Goal: Navigation & Orientation: Find specific page/section

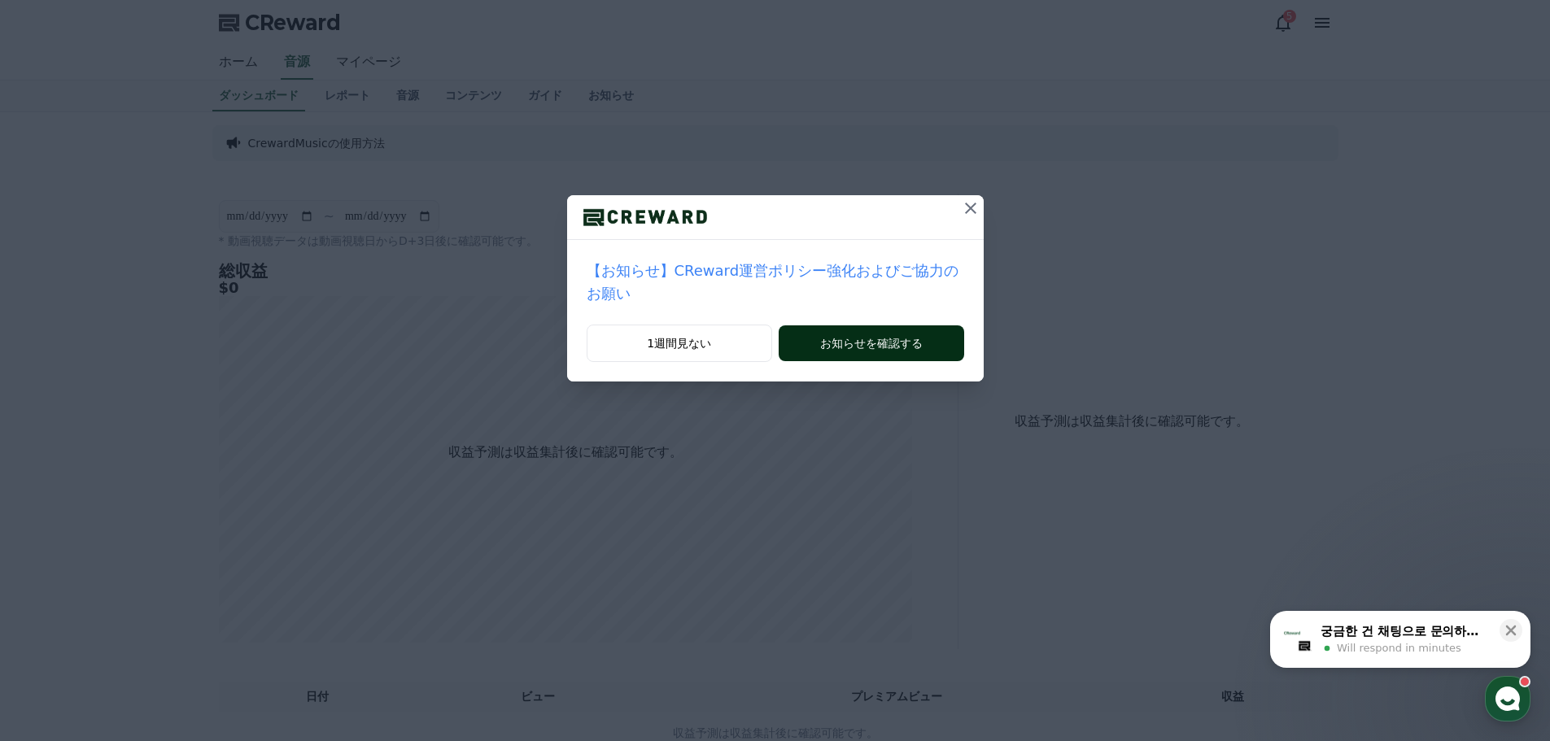
click at [878, 325] on button "お知らせを確認する" at bounding box center [870, 343] width 185 height 36
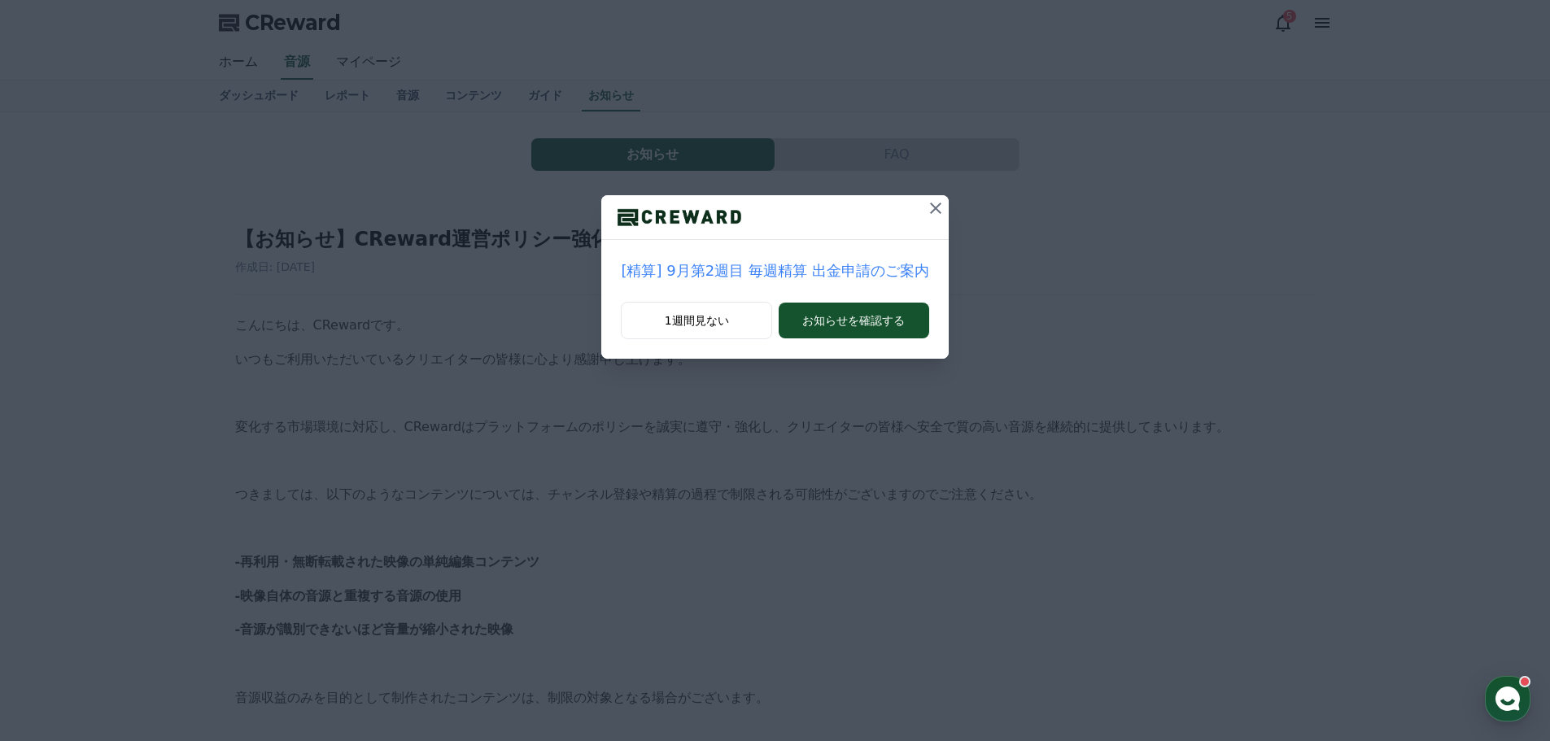
click at [878, 321] on button "お知らせを確認する" at bounding box center [853, 321] width 150 height 36
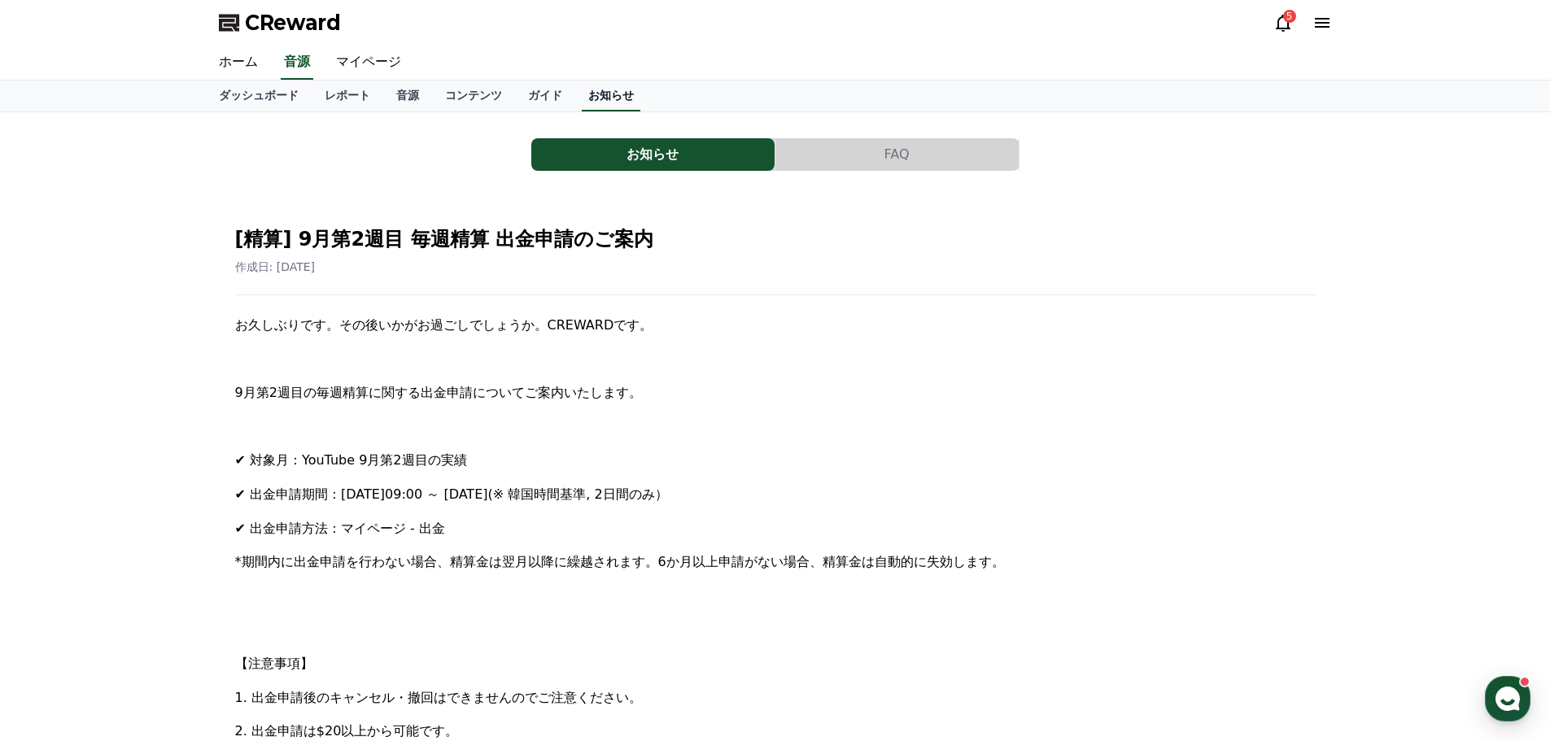
click at [582, 89] on link "お知らせ" at bounding box center [611, 96] width 59 height 31
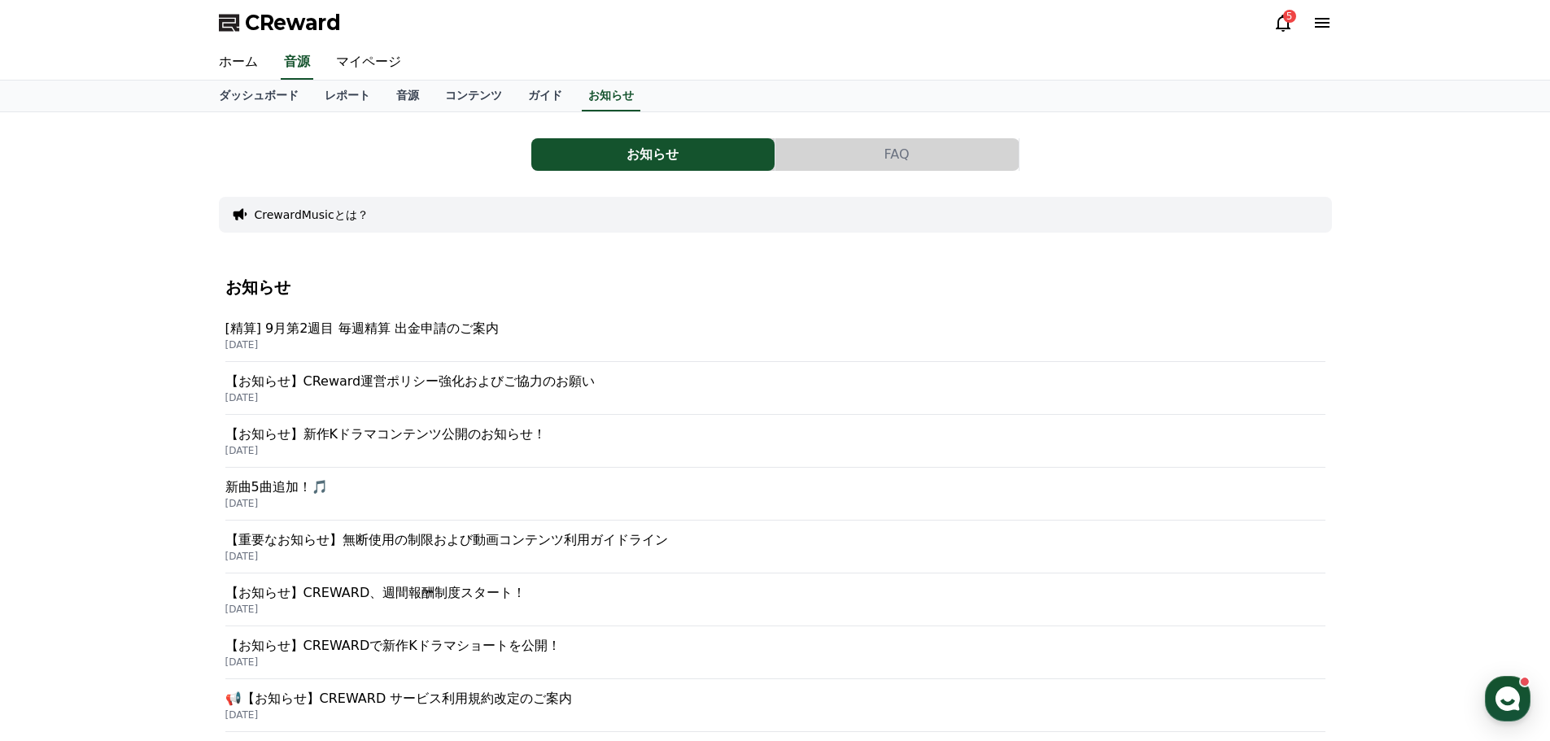
click at [446, 382] on p "【お知らせ】CReward運営ポリシー強化およびご協力のお願い" at bounding box center [775, 382] width 1100 height 20
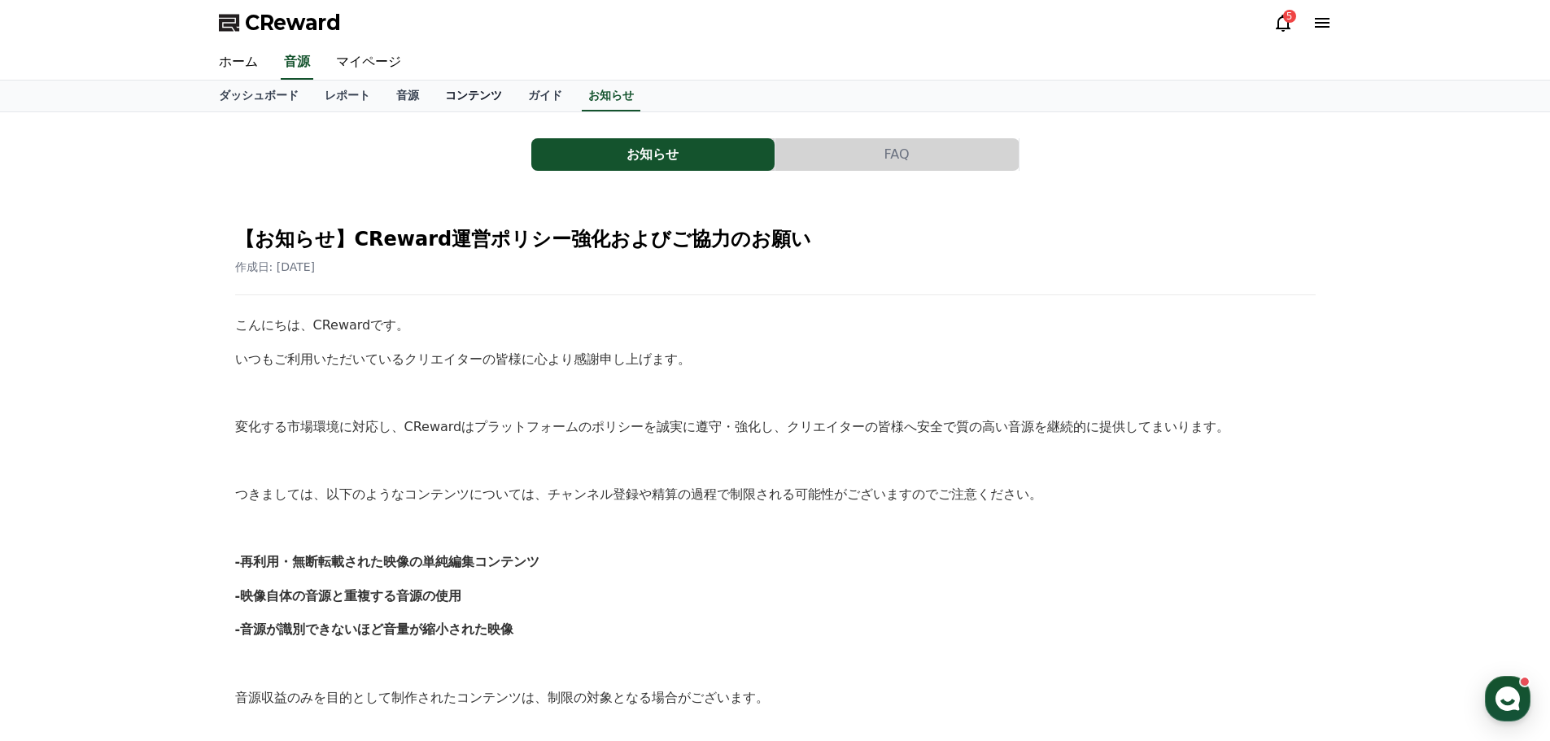
click at [442, 94] on link "コンテンツ" at bounding box center [473, 96] width 83 height 31
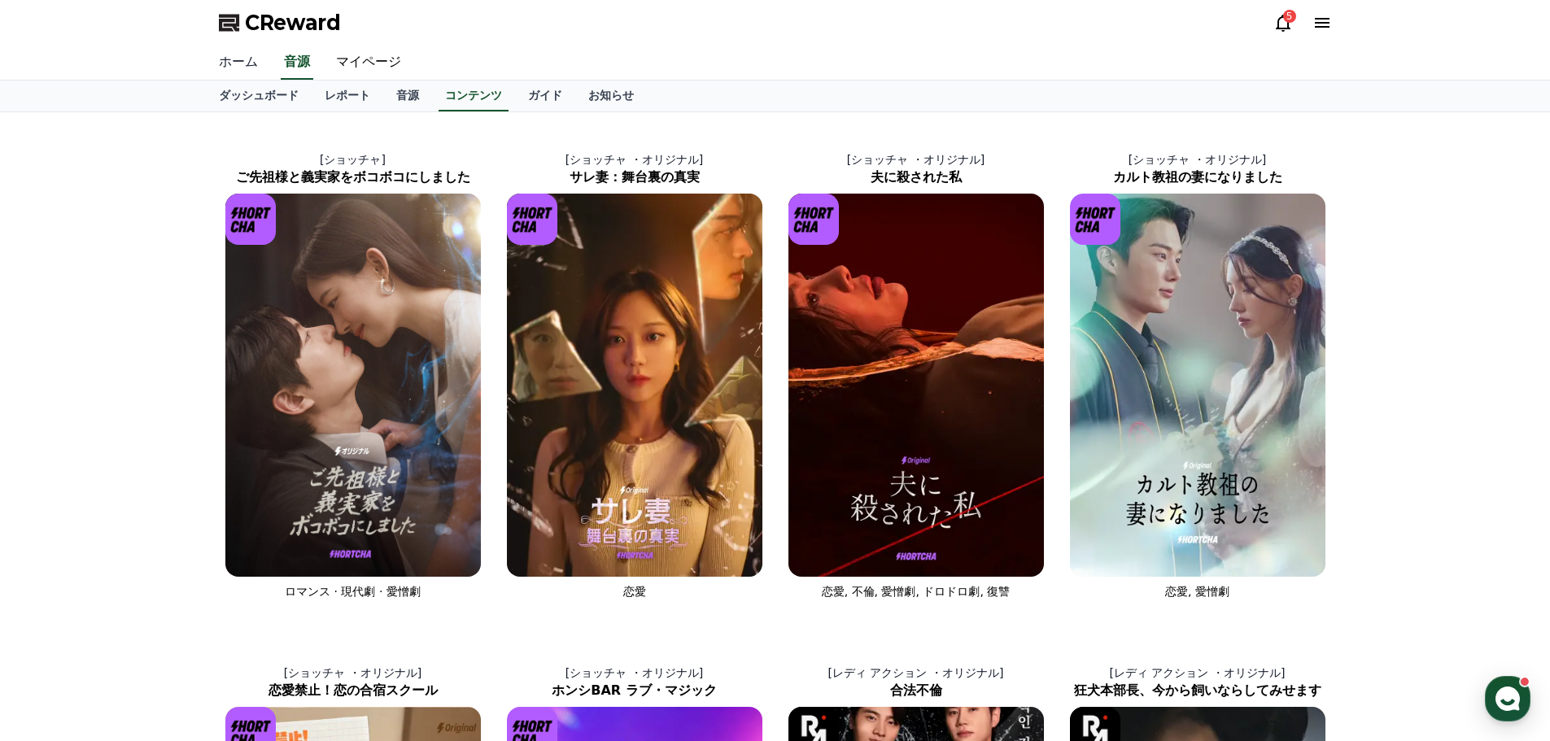
click at [229, 61] on link "ホーム" at bounding box center [238, 63] width 65 height 34
